Goal: Transaction & Acquisition: Purchase product/service

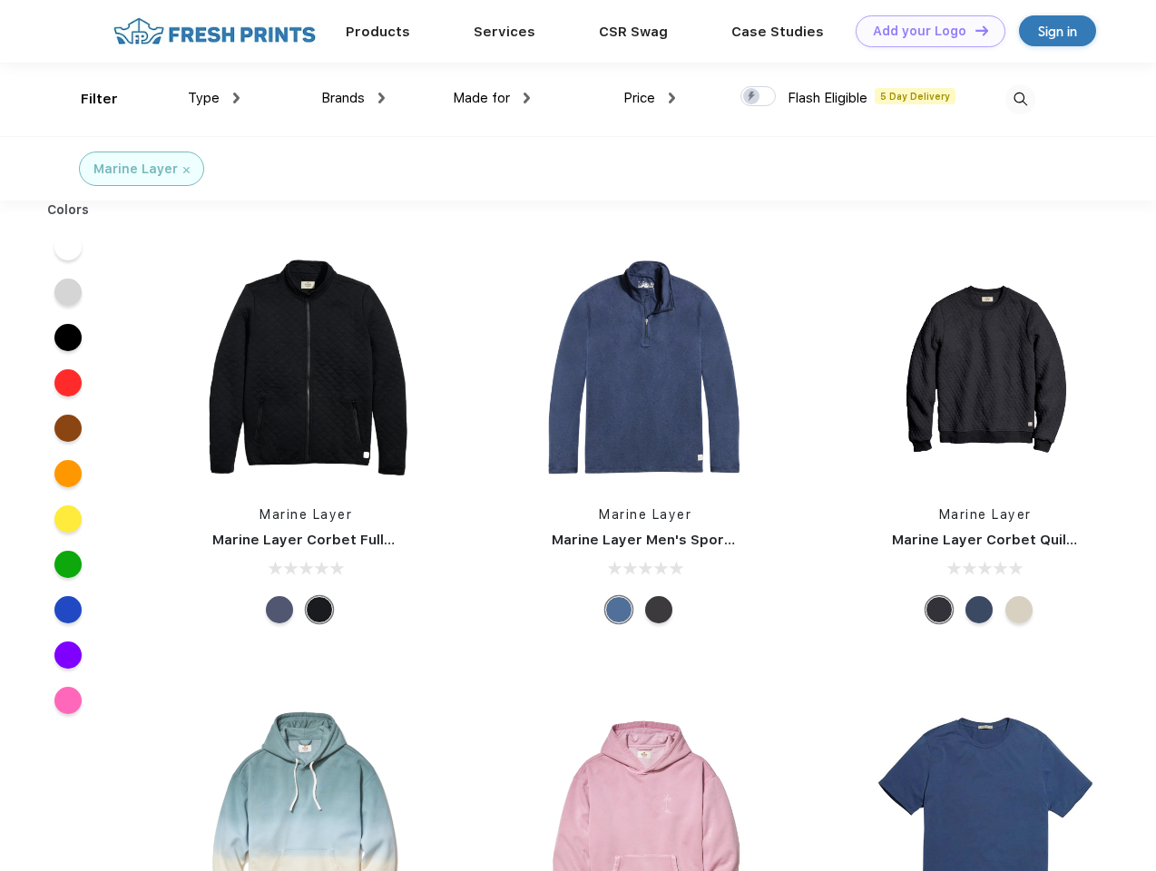
scroll to position [1, 0]
click at [924, 31] on link "Add your Logo Design Tool" at bounding box center [931, 31] width 150 height 32
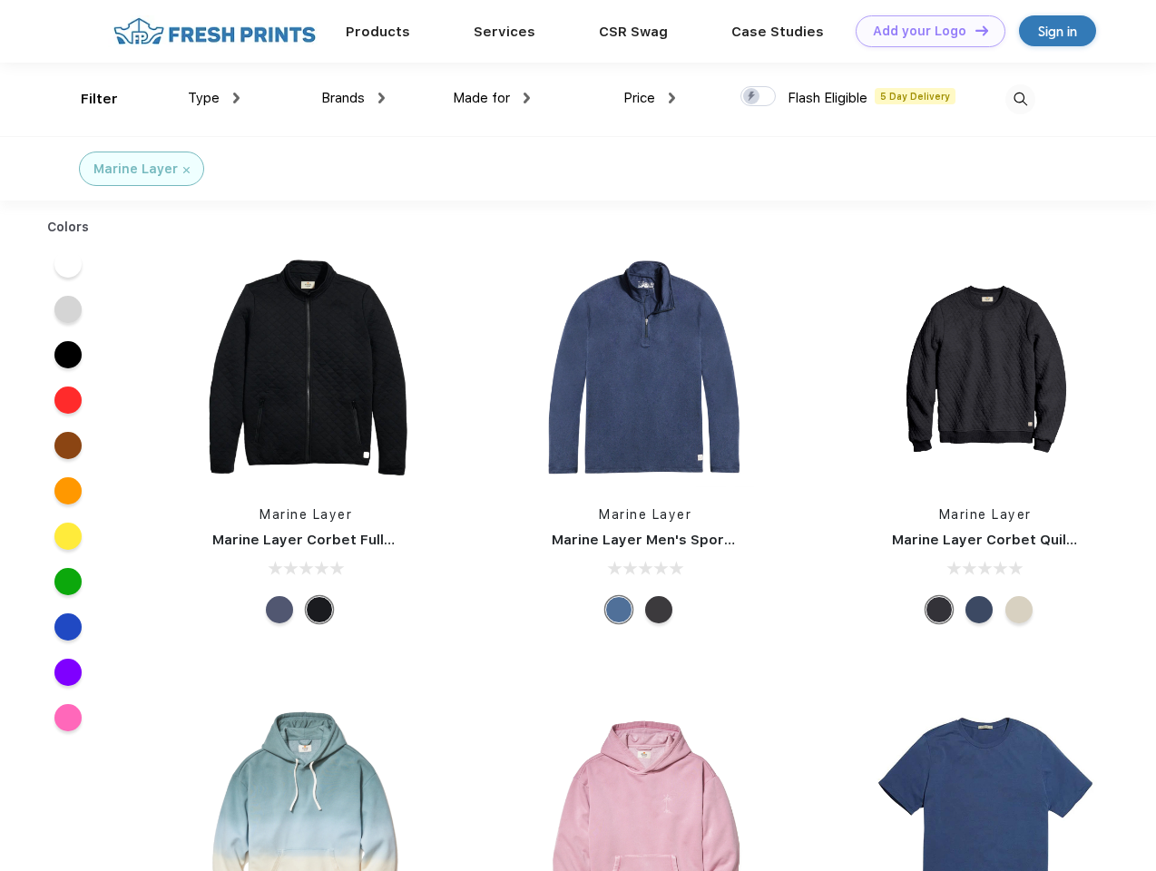
click at [0, 0] on div "Design Tool" at bounding box center [0, 0] width 0 height 0
click at [974, 30] on link "Add your Logo Design Tool" at bounding box center [931, 31] width 150 height 32
click at [87, 99] on div "Filter" at bounding box center [99, 99] width 37 height 21
click at [214, 98] on span "Type" at bounding box center [204, 98] width 32 height 16
click at [353, 98] on span "Brands" at bounding box center [343, 98] width 44 height 16
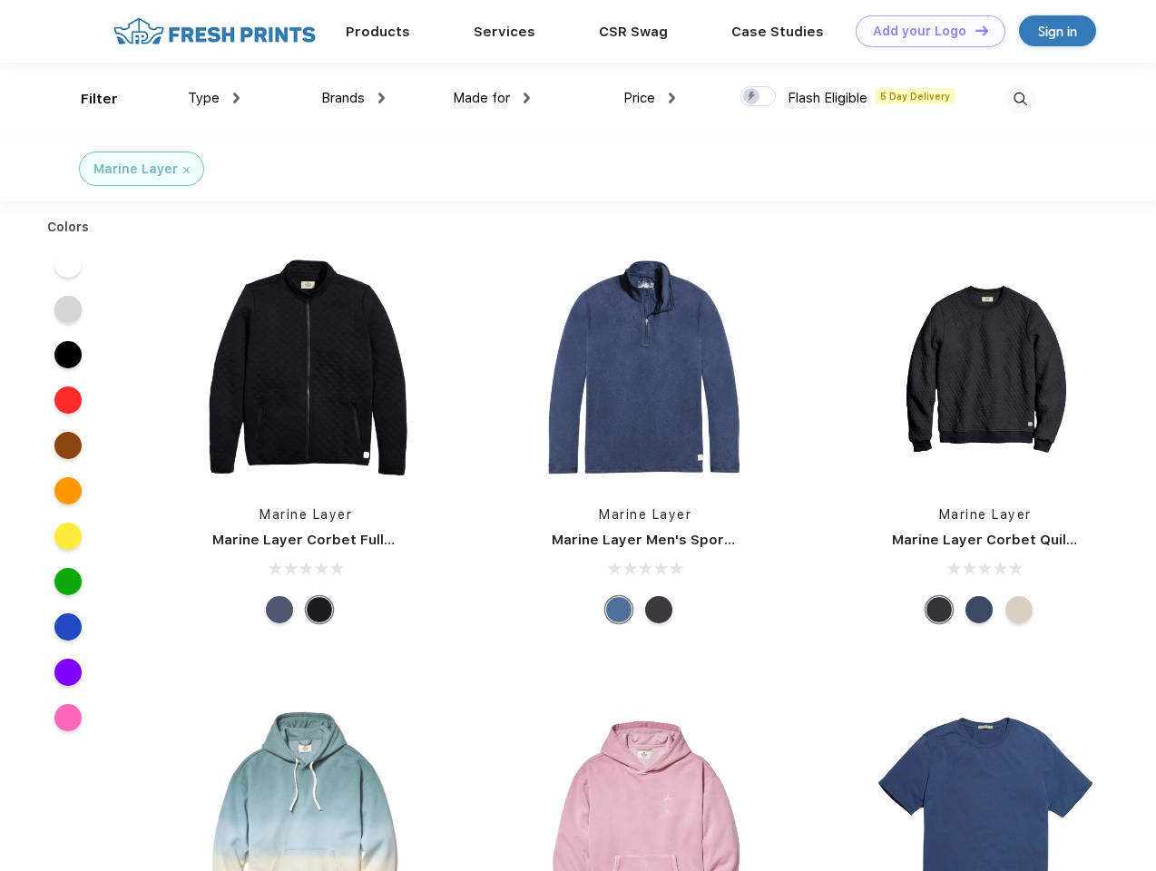
click at [492, 98] on span "Made for" at bounding box center [481, 98] width 57 height 16
click at [650, 98] on span "Price" at bounding box center [639, 98] width 32 height 16
click at [759, 97] on div at bounding box center [757, 96] width 35 height 20
click at [752, 97] on input "checkbox" at bounding box center [746, 91] width 12 height 12
click at [1020, 99] on img at bounding box center [1020, 99] width 30 height 30
